Goal: Information Seeking & Learning: Learn about a topic

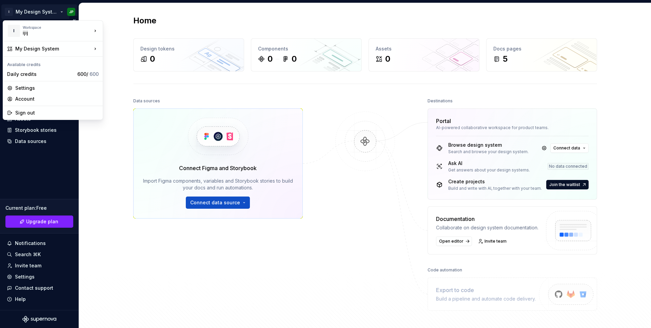
click at [41, 13] on html "I My Design System JP Home Documentation Analytics Code automation Design syste…" at bounding box center [325, 164] width 651 height 328
click at [114, 40] on div "Ipiranga" at bounding box center [136, 40] width 44 height 7
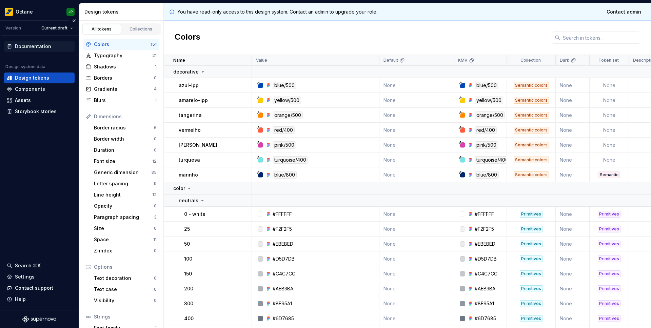
click at [40, 49] on div "Documentation" at bounding box center [33, 46] width 36 height 7
click at [36, 47] on div "Documentation" at bounding box center [33, 46] width 36 height 7
